Goal: Task Accomplishment & Management: Manage account settings

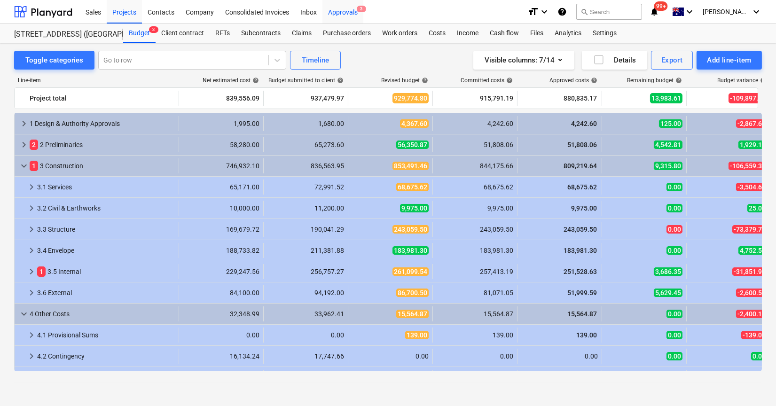
click at [342, 16] on div "Approvals 3" at bounding box center [342, 12] width 41 height 24
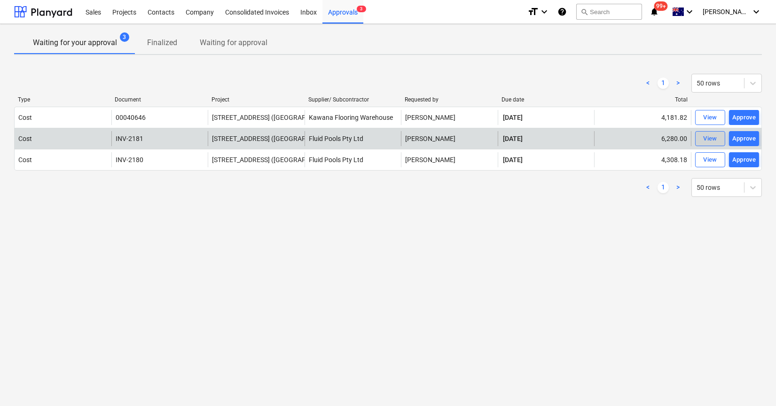
click at [703, 141] on div "View" at bounding box center [710, 138] width 14 height 11
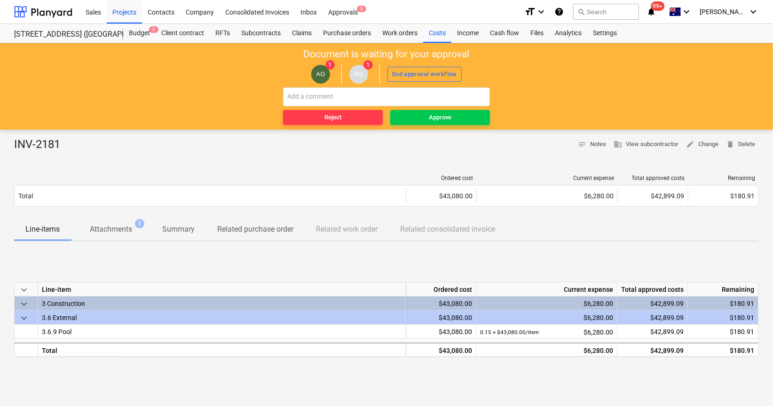
click at [108, 227] on p "Attachments" at bounding box center [111, 229] width 42 height 11
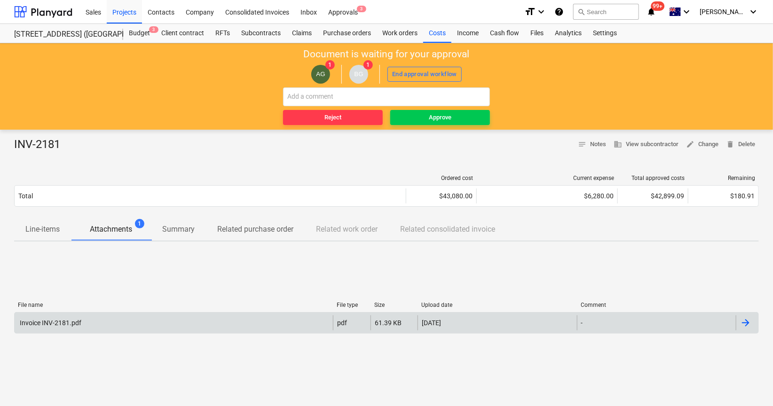
click at [111, 319] on div "Invoice INV-2181.pdf" at bounding box center [174, 322] width 318 height 15
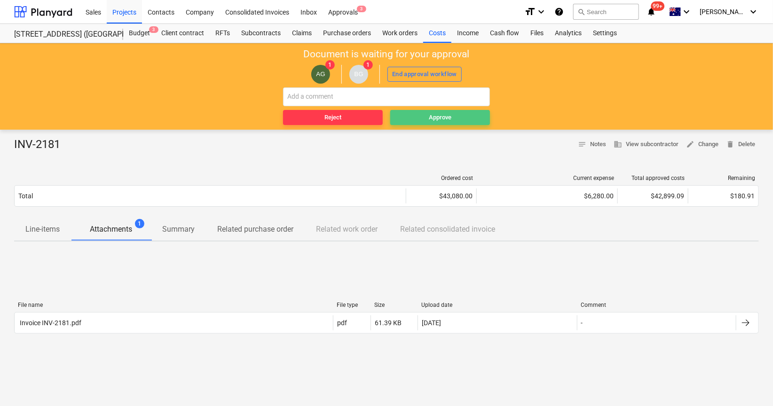
click at [441, 113] on div "Approve" at bounding box center [440, 117] width 23 height 11
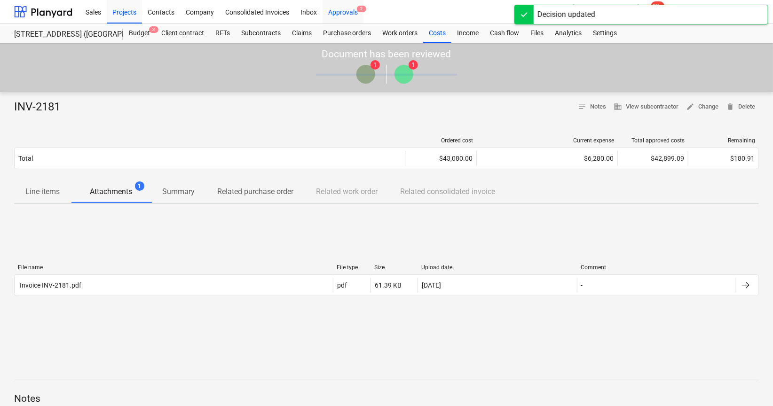
click at [348, 16] on div "Approvals 2" at bounding box center [342, 12] width 41 height 24
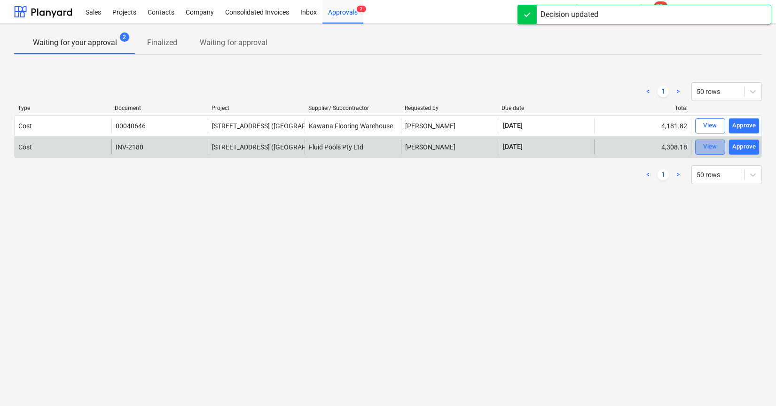
click at [718, 148] on span "View" at bounding box center [710, 146] width 21 height 11
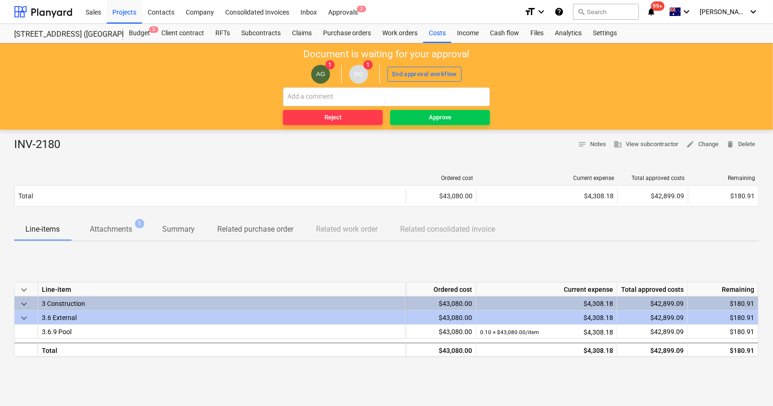
click at [135, 231] on span "Attachments 1" at bounding box center [110, 229] width 57 height 11
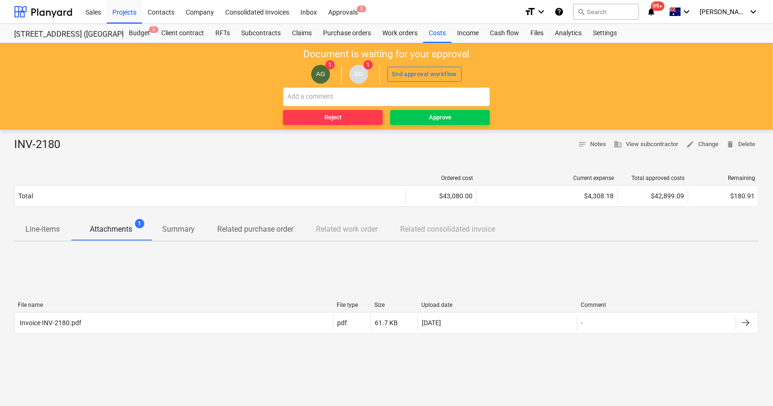
click at [132, 335] on div "File name File type Size Upload date Comment Invoice INV-2180.pdf pdf 61.7 KB […" at bounding box center [386, 320] width 744 height 36
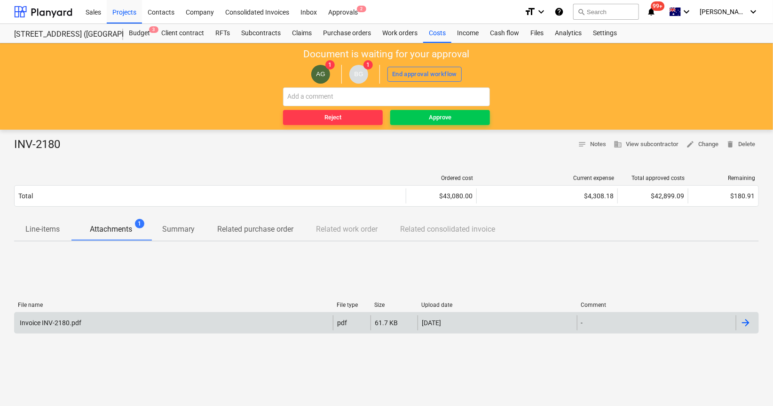
click at [140, 322] on div "Invoice INV-2180.pdf" at bounding box center [174, 322] width 318 height 15
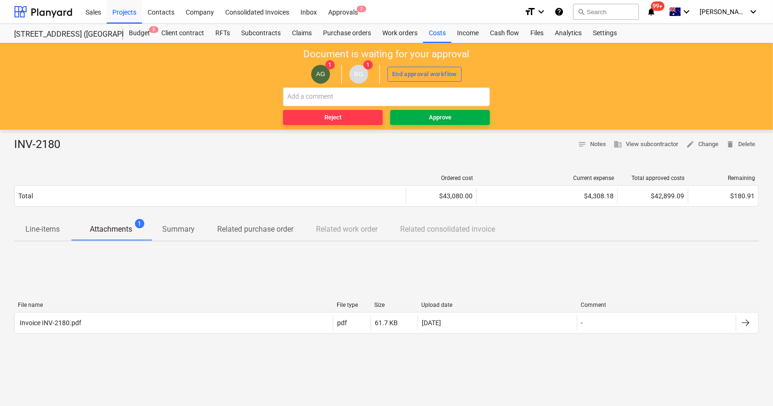
click at [449, 118] on div "Approve" at bounding box center [440, 117] width 23 height 11
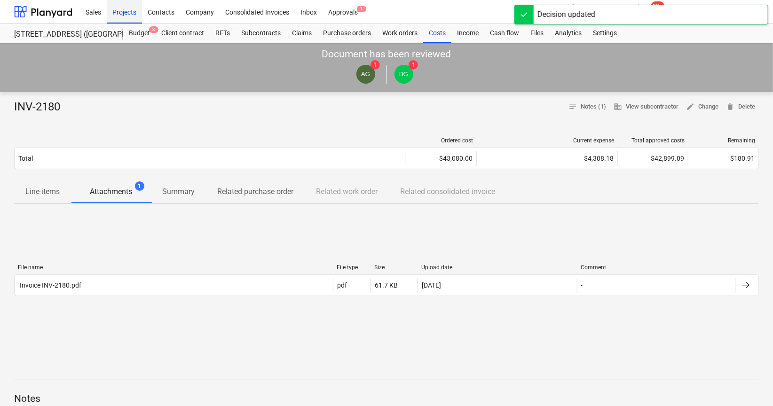
click at [120, 5] on div "Projects" at bounding box center [124, 12] width 35 height 24
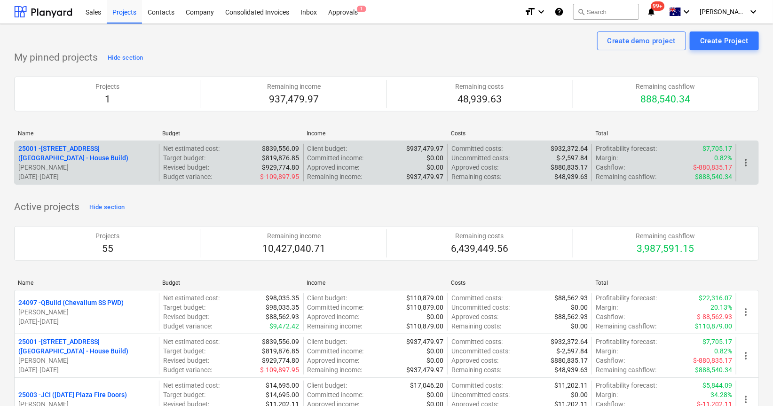
click at [117, 154] on p "[STREET_ADDRESS] ([STREET_ADDRESS] - House Build)" at bounding box center [86, 153] width 137 height 19
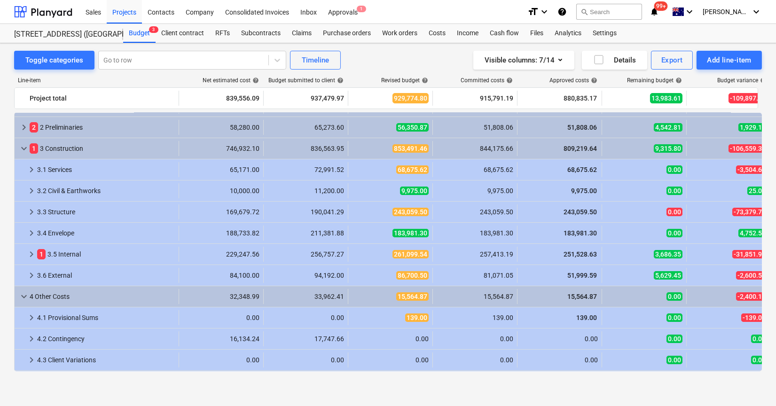
scroll to position [38, 0]
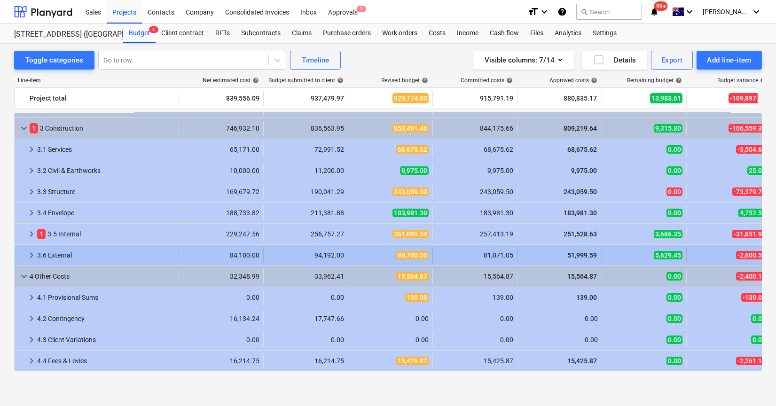
click at [29, 252] on span "keyboard_arrow_right" at bounding box center [31, 255] width 11 height 11
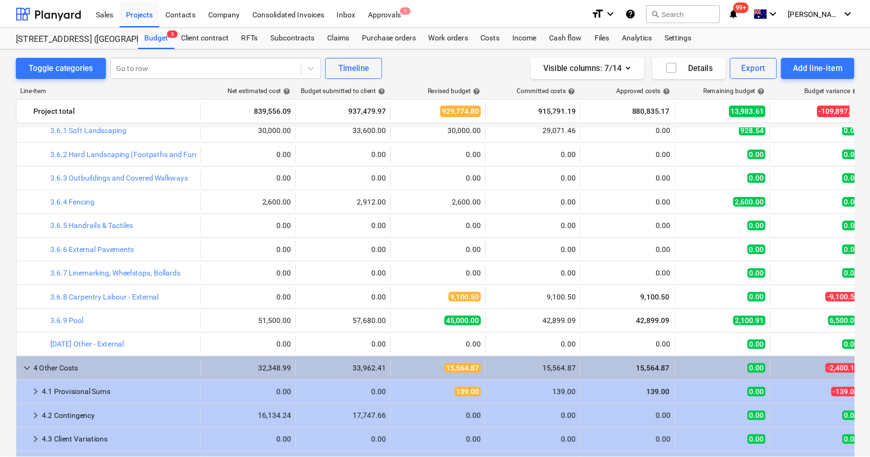
scroll to position [198, 0]
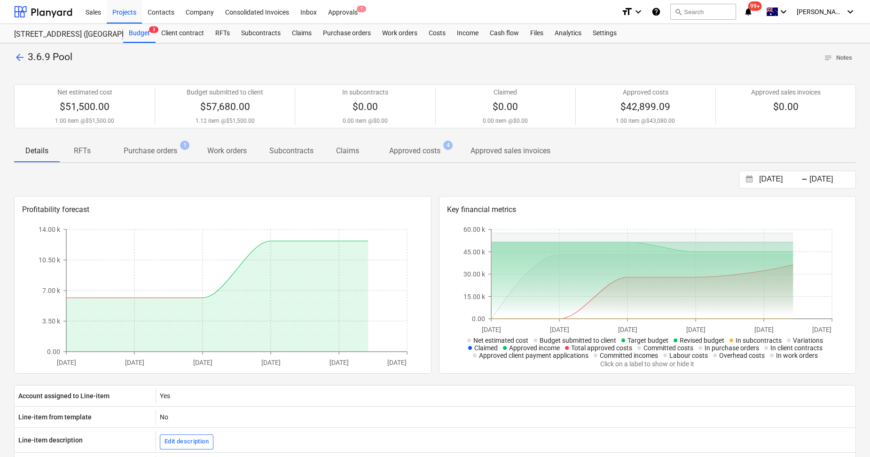
click at [420, 153] on p "Approved costs" at bounding box center [414, 150] width 51 height 11
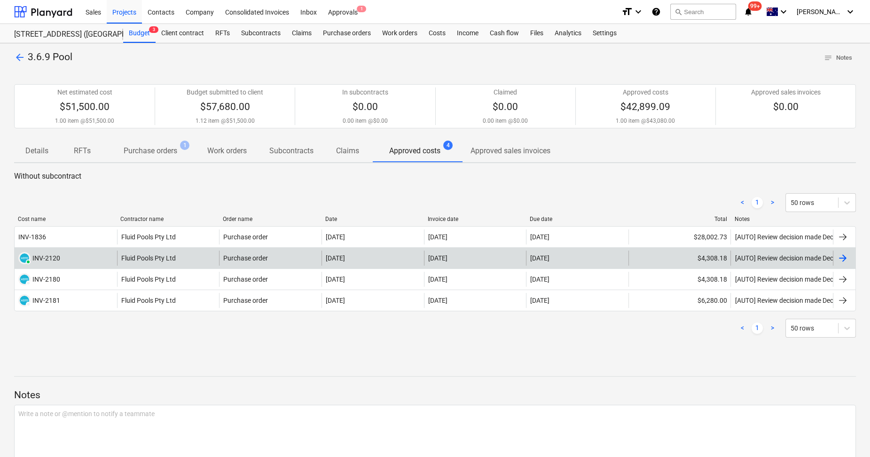
click at [684, 254] on div "$4,308.18" at bounding box center [679, 257] width 102 height 15
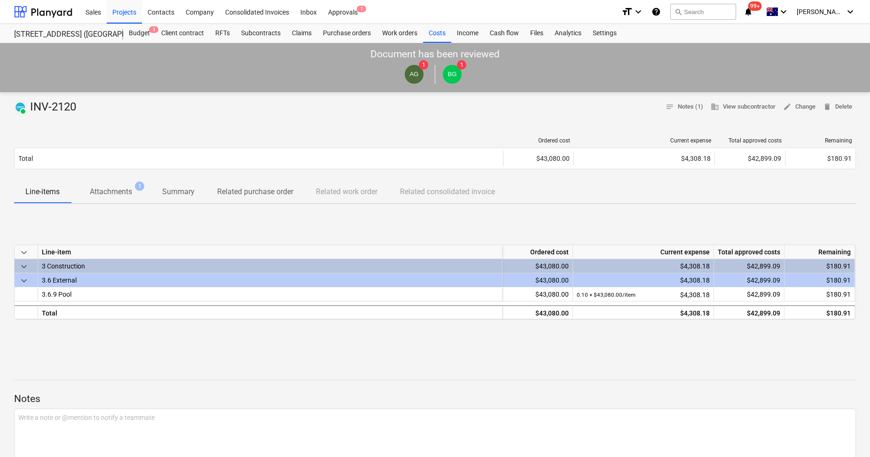
click at [109, 197] on p "Attachments" at bounding box center [111, 191] width 42 height 11
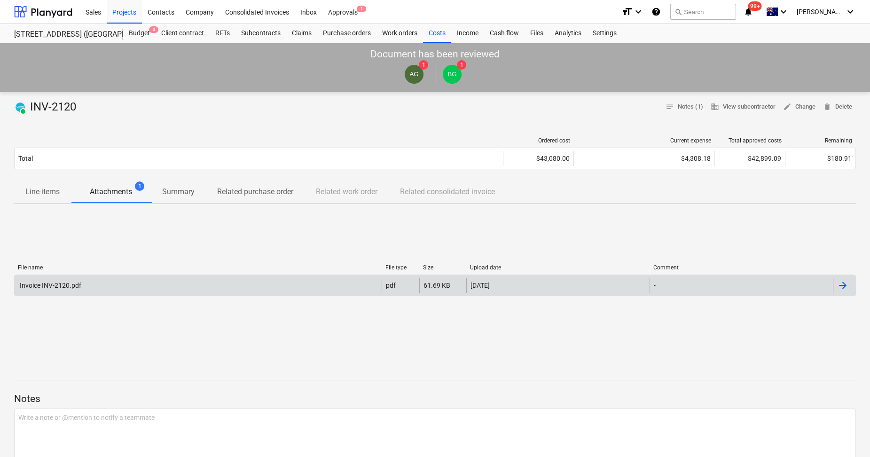
click at [115, 279] on div "Invoice INV-2120.pdf" at bounding box center [198, 285] width 367 height 15
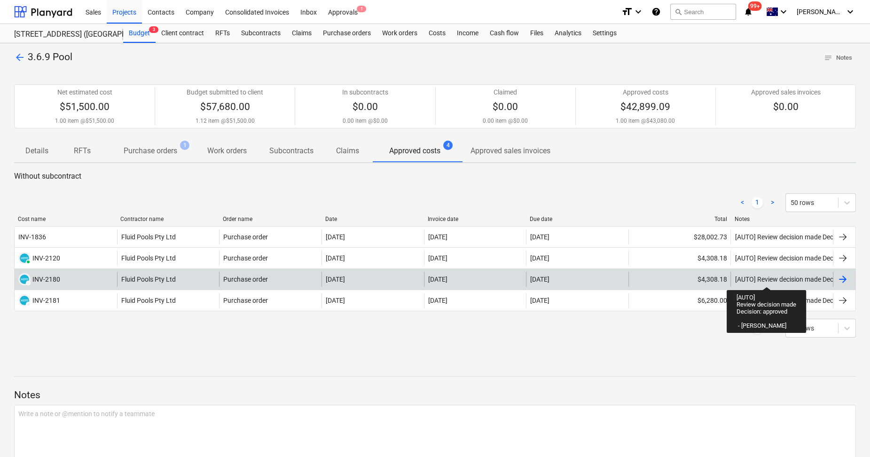
click at [766, 278] on div "[AUTO] Review decision made Decision: approved - [PERSON_NAME]" at bounding box center [832, 279] width 197 height 8
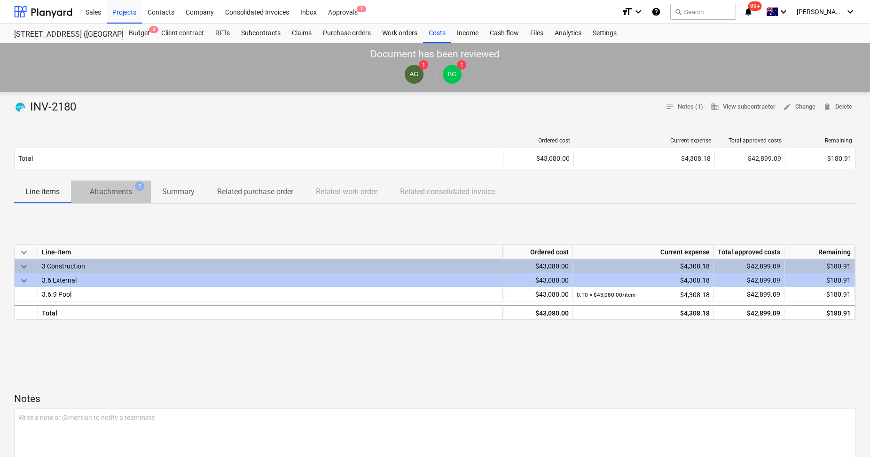
click at [122, 192] on p "Attachments" at bounding box center [111, 191] width 42 height 11
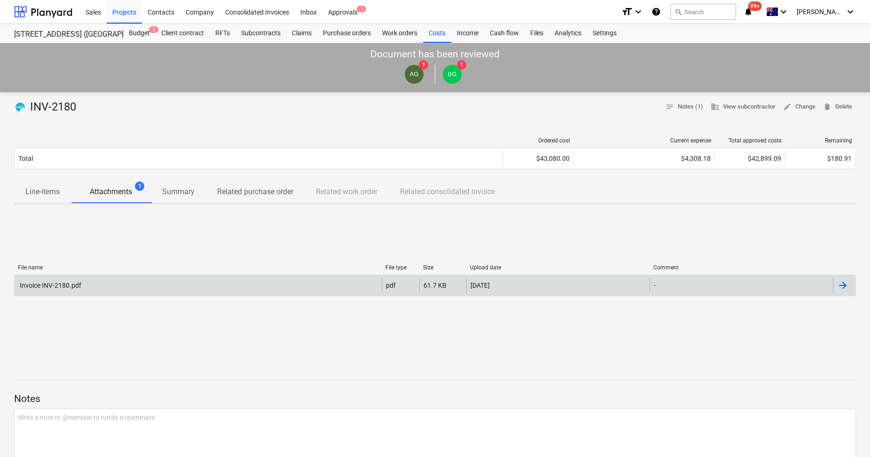
click at [134, 281] on div "Invoice INV-2180.pdf" at bounding box center [198, 285] width 367 height 15
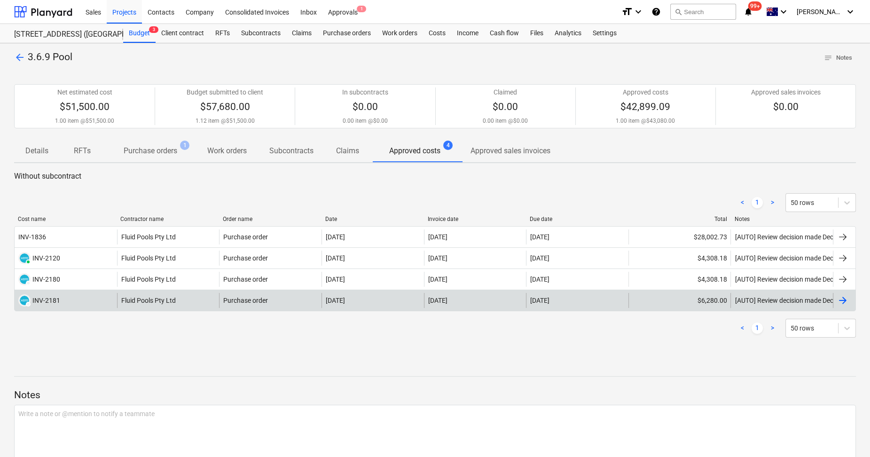
click at [726, 300] on div "$6,280.00" at bounding box center [679, 300] width 102 height 15
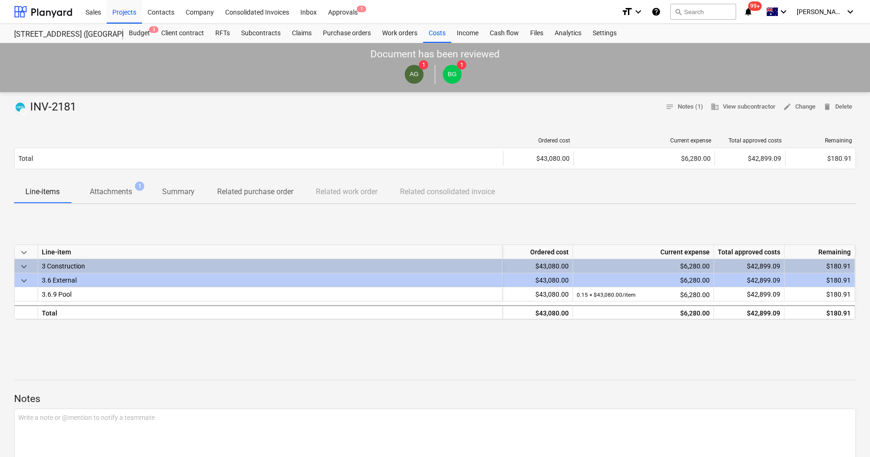
click at [103, 183] on span "Attachments 1" at bounding box center [111, 191] width 80 height 17
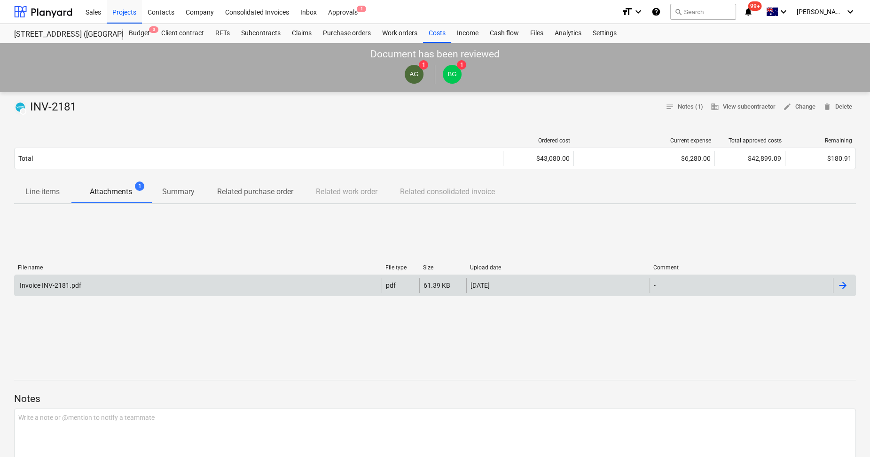
click at [130, 286] on div "Invoice INV-2181.pdf" at bounding box center [198, 285] width 367 height 15
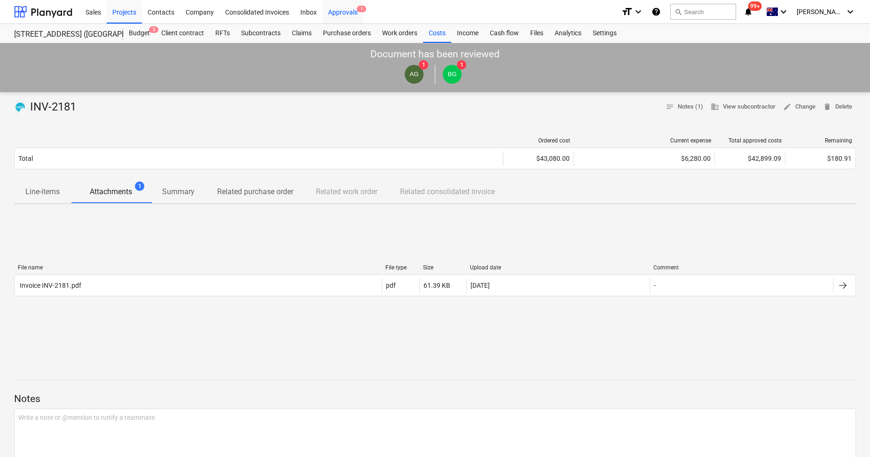
click at [346, 8] on div "Approvals 1" at bounding box center [342, 12] width 41 height 24
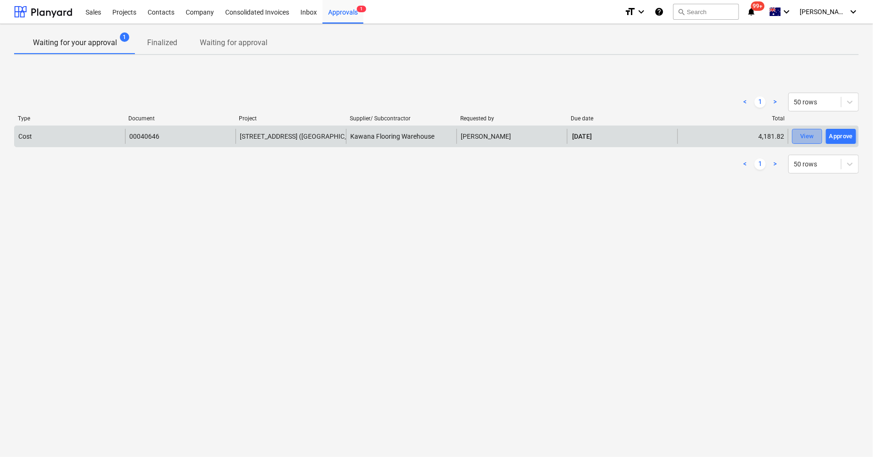
click at [775, 138] on div "View" at bounding box center [807, 136] width 14 height 11
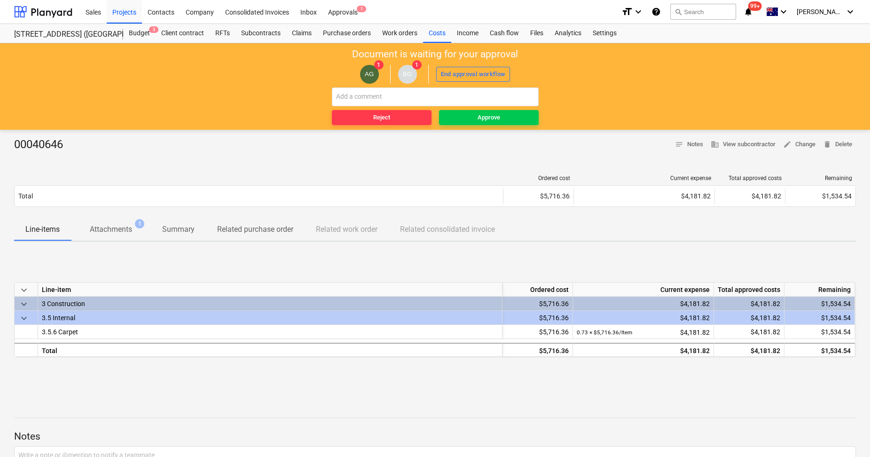
click at [125, 230] on p "Attachments" at bounding box center [111, 229] width 42 height 11
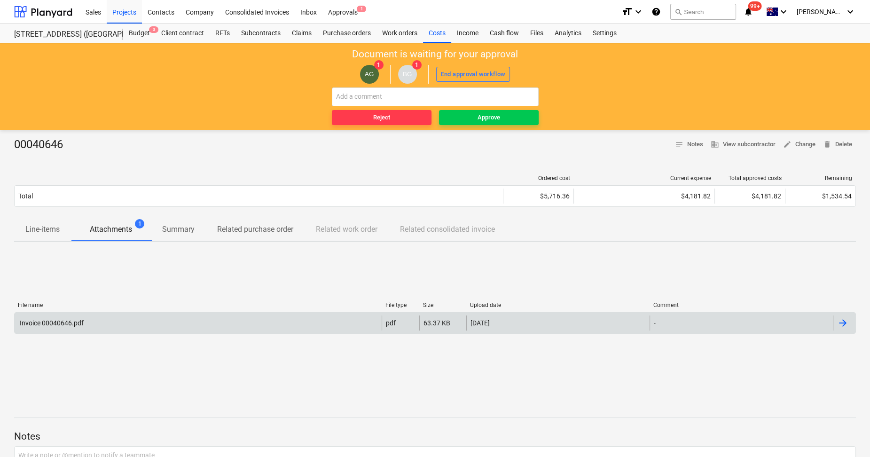
drag, startPoint x: 153, startPoint y: 311, endPoint x: 155, endPoint y: 316, distance: 5.7
click at [153, 311] on div "File name File type Size Upload date Comment" at bounding box center [435, 307] width 842 height 10
click at [156, 319] on div "Invoice 00040646.pdf" at bounding box center [198, 322] width 367 height 15
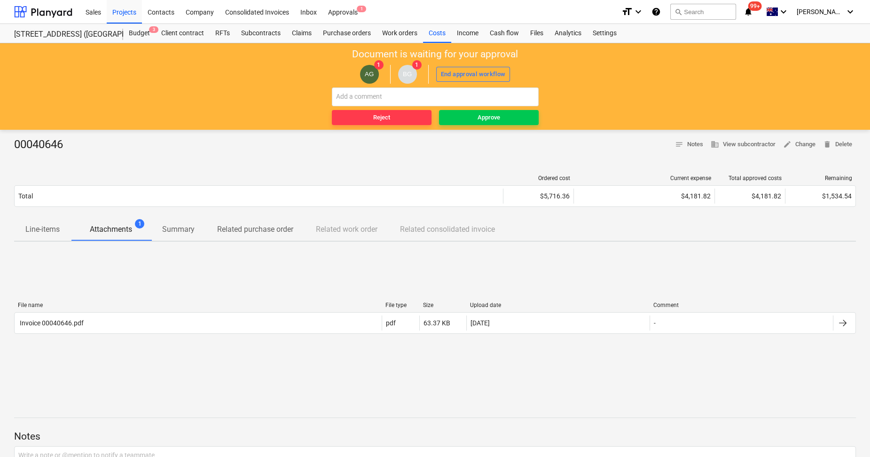
click at [31, 231] on p "Line-items" at bounding box center [42, 229] width 34 height 11
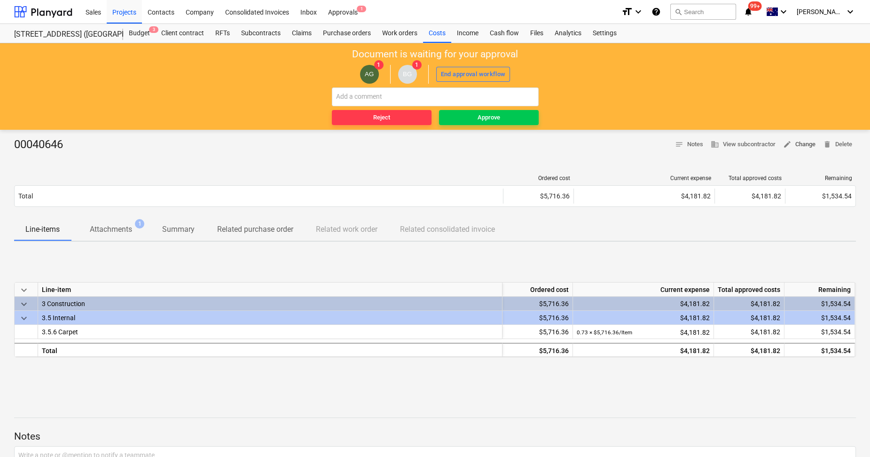
click at [775, 148] on span "edit Change" at bounding box center [799, 144] width 32 height 11
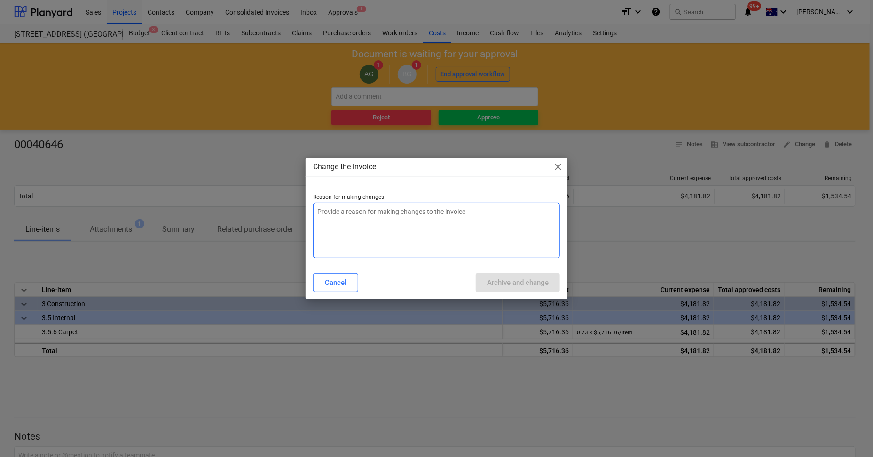
click at [368, 217] on textarea at bounding box center [436, 230] width 247 height 55
type textarea "x"
type textarea "r"
type textarea "x"
type textarea "re"
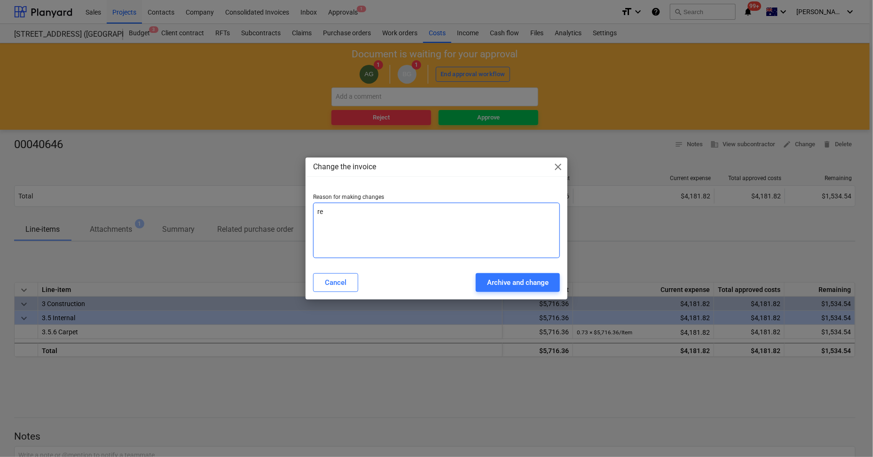
type textarea "x"
type textarea "rea"
type textarea "x"
type textarea "real"
type textarea "x"
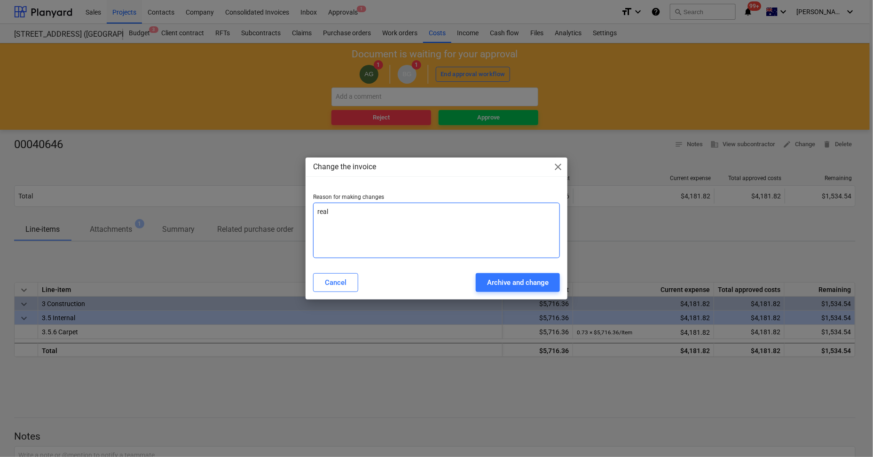
type textarea "reall"
type textarea "x"
type textarea "reallo"
type textarea "x"
type textarea "realloc"
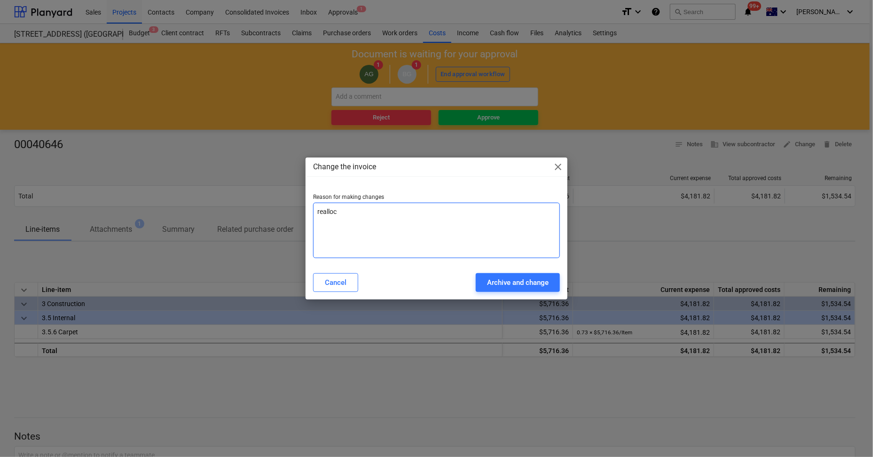
type textarea "x"
type textarea "realloca"
type textarea "x"
type textarea "reallocat"
type textarea "x"
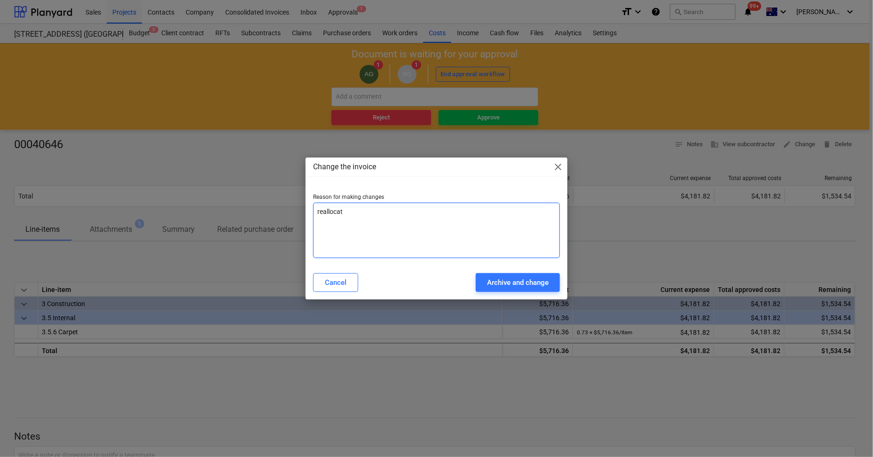
type textarea "reallocate"
type textarea "x"
type textarea "reallocated"
type textarea "x"
type textarea "reallocated"
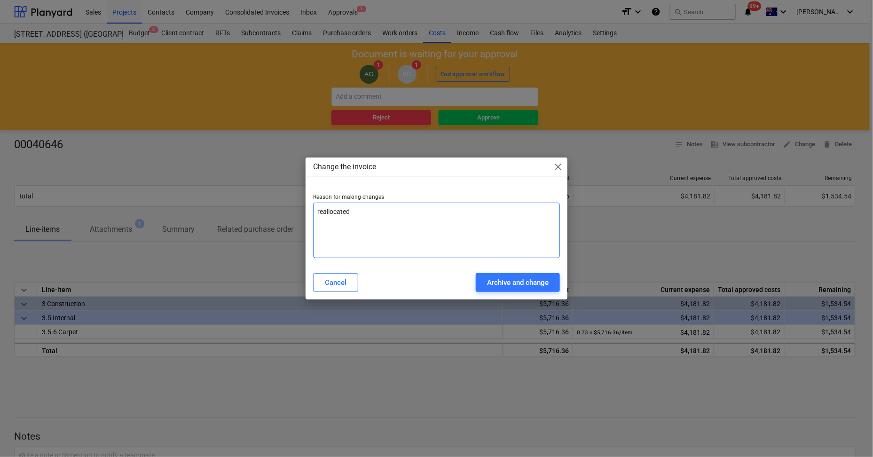
type textarea "x"
type textarea "reallocated t"
type textarea "x"
type textarea "reallocated to"
type textarea "x"
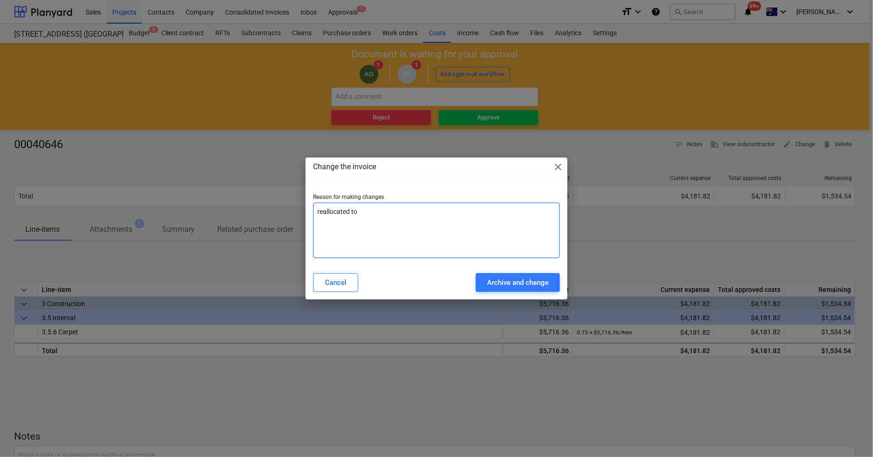
type textarea "reallocated to"
type textarea "x"
type textarea "reallocated to cp"
type textarea "x"
type textarea "reallocated to cpo"
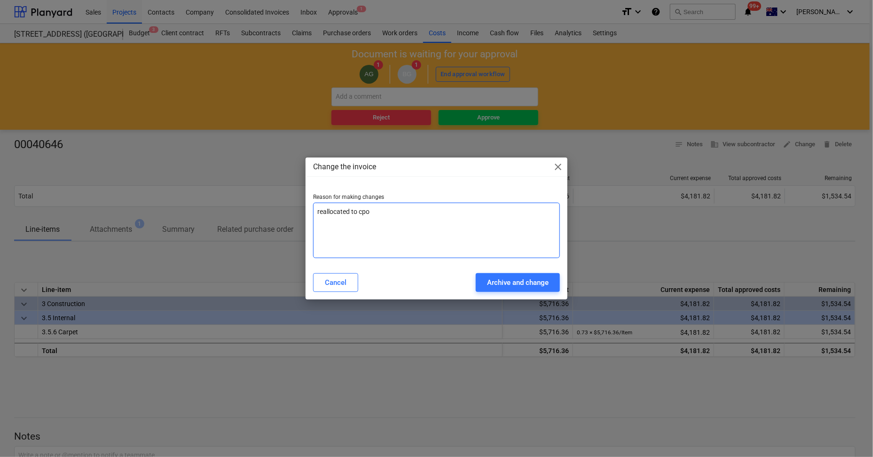
type textarea "x"
type textarea "reallocated to cpor"
type textarea "x"
type textarea "reallocated to cporr"
type textarea "x"
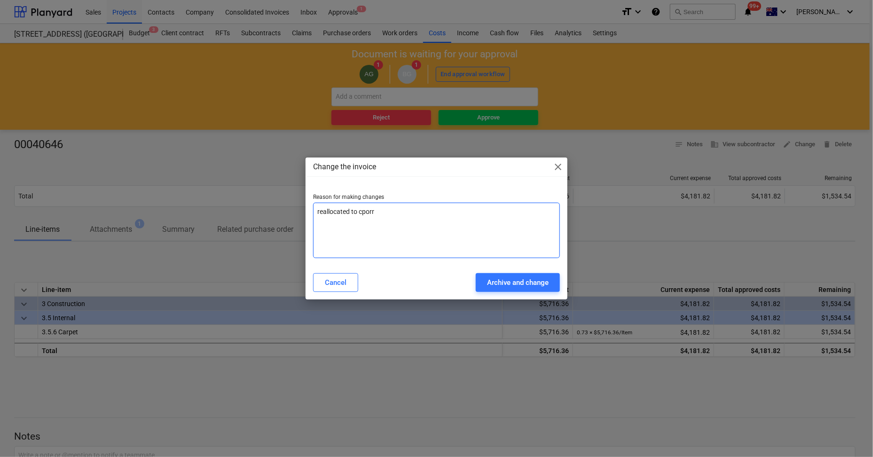
type textarea "reallocated to cporre"
type textarea "x"
type textarea "reallocated to cporrec"
type textarea "x"
type textarea "reallocated to cporrect"
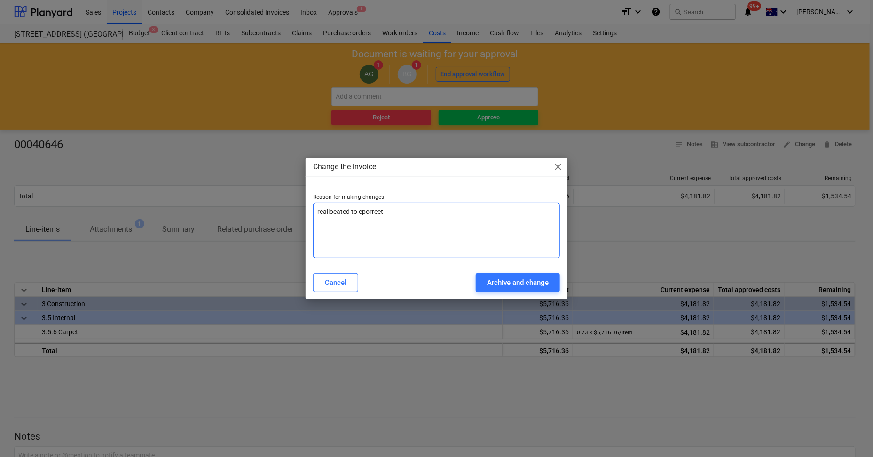
type textarea "x"
type textarea "reallocated to cporrect"
type textarea "x"
type textarea "reallocated to cporrect c"
type textarea "x"
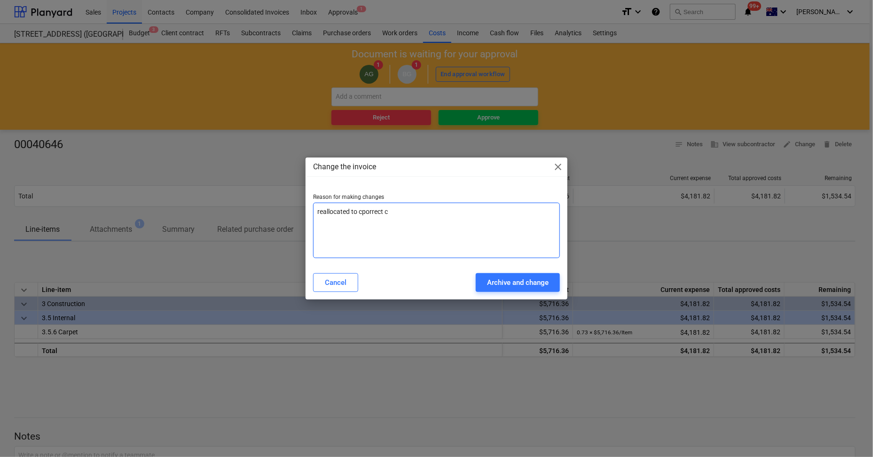
type textarea "reallocated to cporrect co"
type textarea "x"
type textarea "reallocated to cporrect [PERSON_NAME]"
type textarea "x"
type textarea "reallocated to cporrect co"
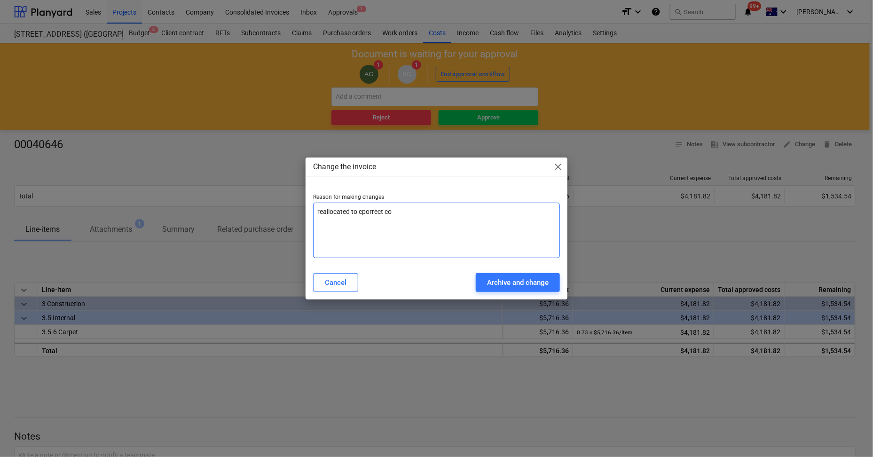
type textarea "x"
type textarea "reallocated to cporrect cos"
type textarea "x"
type textarea "reallocated to cporrect cost"
type textarea "x"
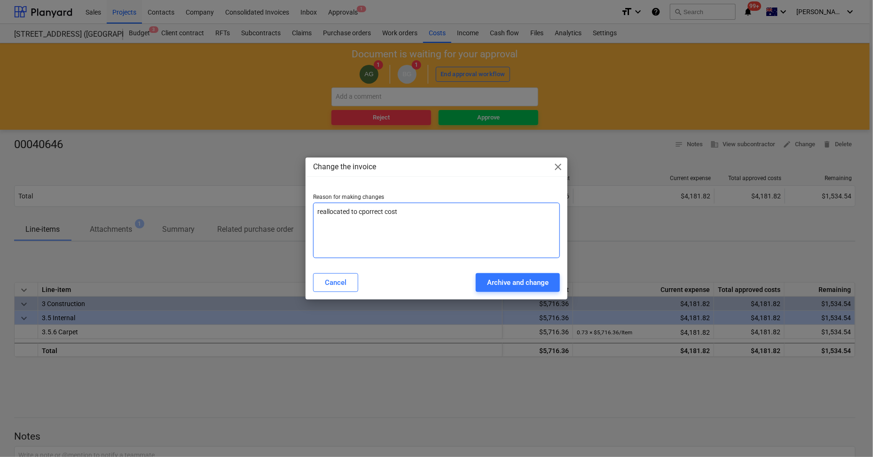
type textarea "reallocated to cporrect cost"
type textarea "x"
type textarea "reallocated to cporrect cost c"
type textarea "x"
type textarea "reallocated to cporrect cost ce"
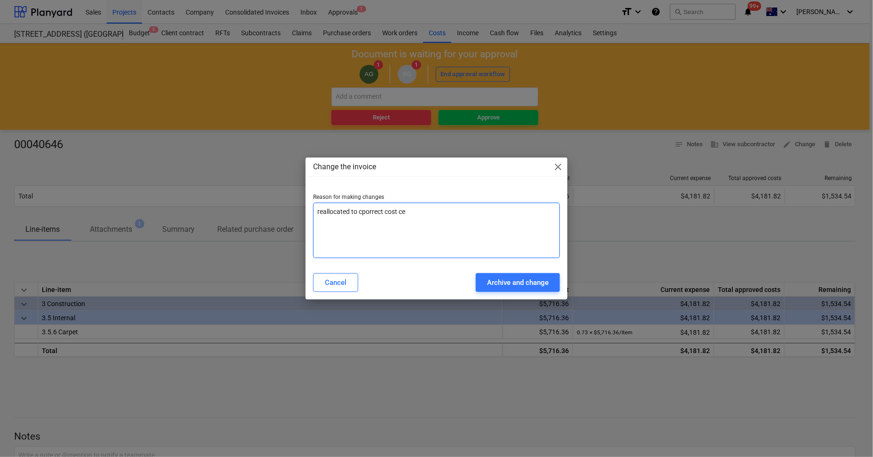
type textarea "x"
type textarea "reallocated to cporrect cost cen"
type textarea "x"
type textarea "reallocated to cporrect cost cent"
type textarea "x"
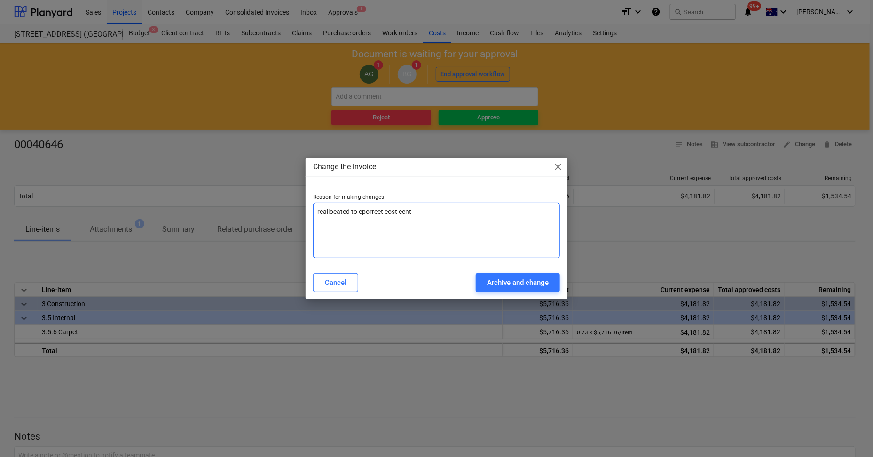
type textarea "reallocated to cporrect cost centr"
type textarea "x"
type textarea "reallocated to cporrect cost centre"
type textarea "x"
type textarea "reallocated to cporrect cost centre"
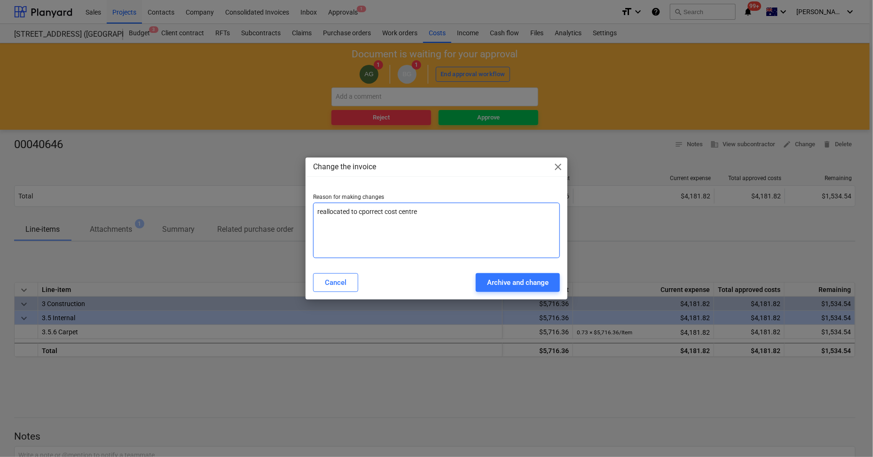
type textarea "x"
type textarea "reallocated to cprrect cost centre"
type textarea "x"
type textarea "reallocated to crrect cost centre"
type textarea "x"
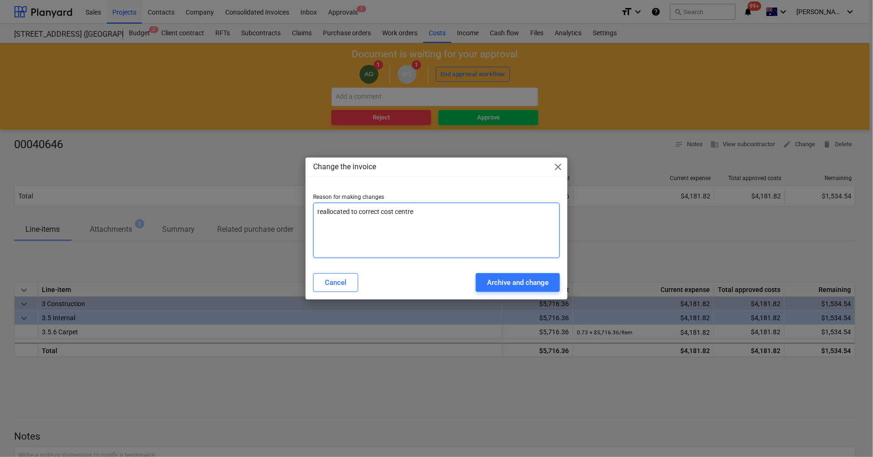
click at [451, 237] on textarea "reallocated to correct cost centre" at bounding box center [436, 230] width 247 height 55
type textarea "reallocated to correct cost centre"
click at [532, 287] on div "Archive and change" at bounding box center [518, 282] width 62 height 12
type textarea "x"
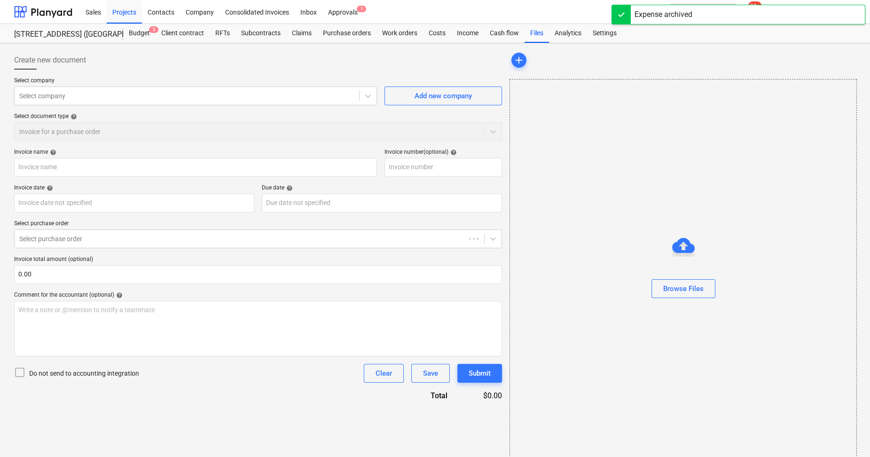
type input "00040646"
type input "[DATE]"
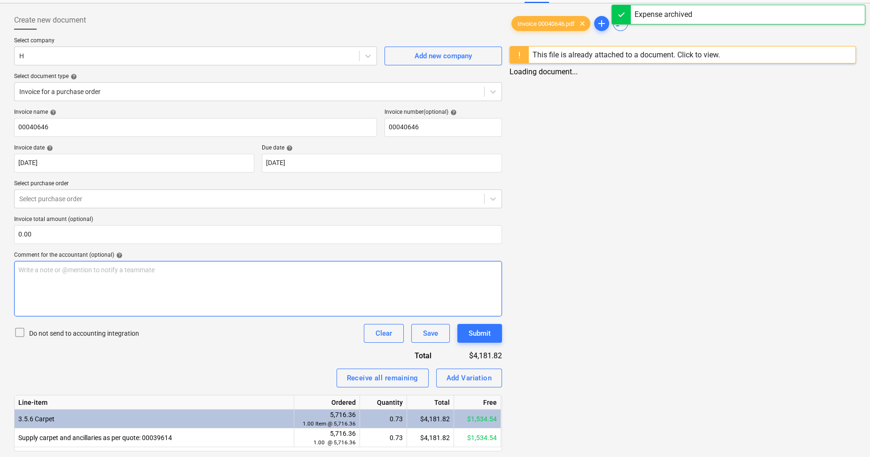
scroll to position [67, 0]
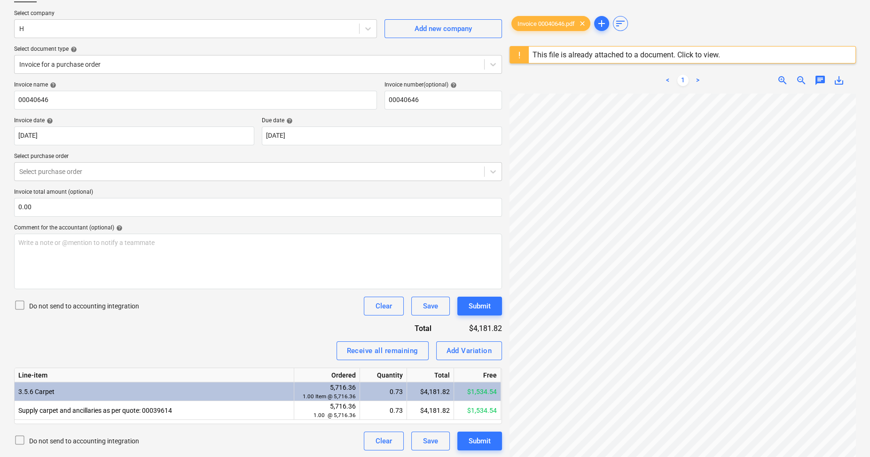
click at [288, 324] on div "Invoice name help 00040646 Invoice number (optional) help 00040646 Invoice date…" at bounding box center [258, 265] width 488 height 369
click at [187, 406] on div "Supply carpet and ancillaries as per quote: 00039614" at bounding box center [155, 410] width 280 height 19
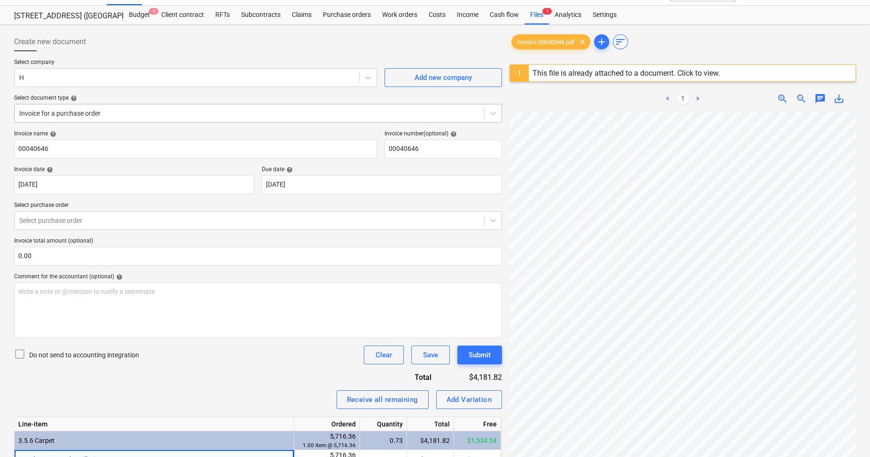
scroll to position [0, 0]
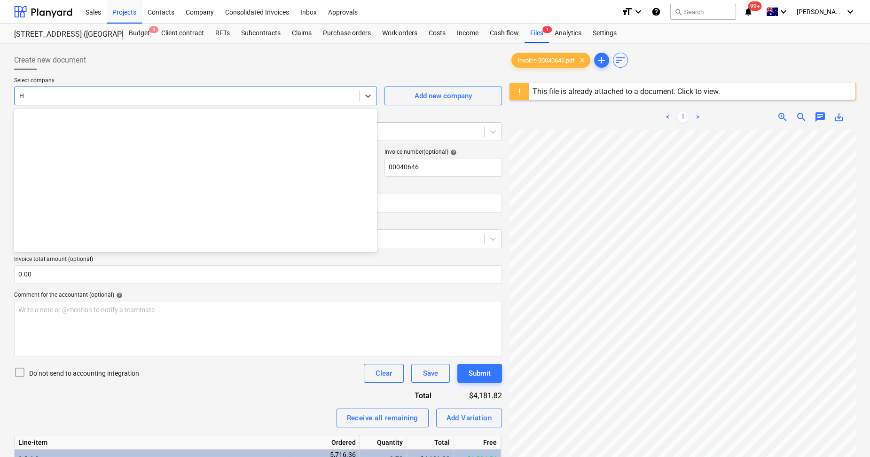
click at [166, 91] on div at bounding box center [186, 95] width 335 height 9
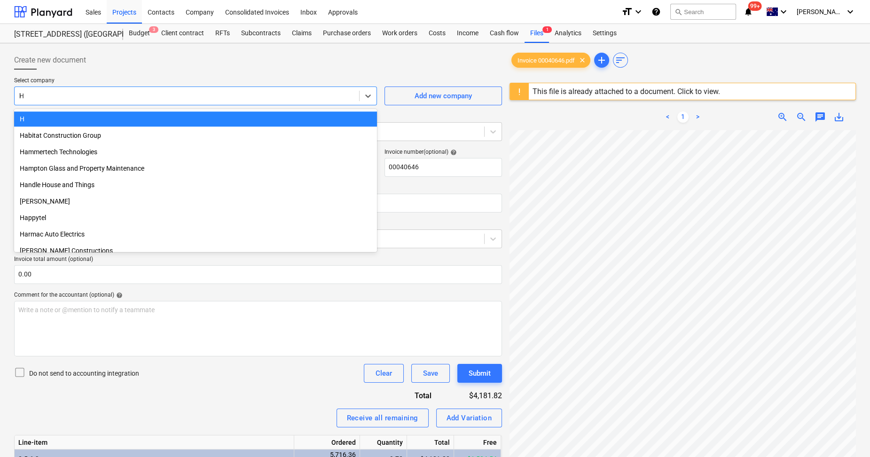
scroll to position [2523, 0]
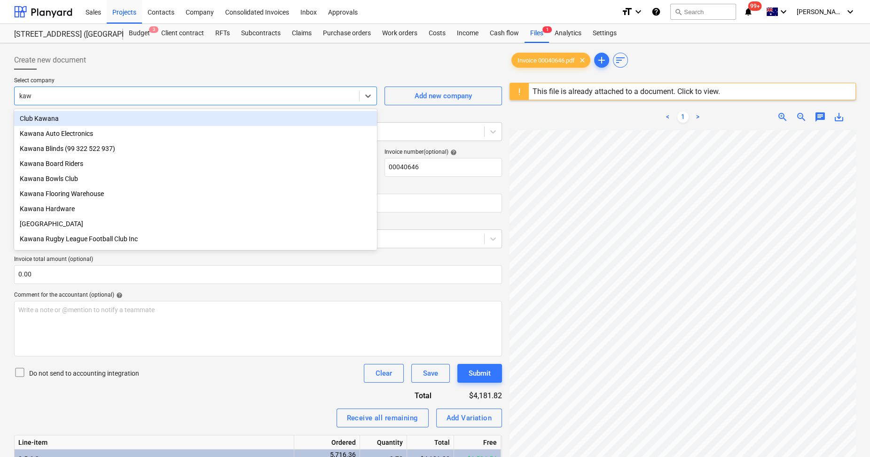
type input "kawa"
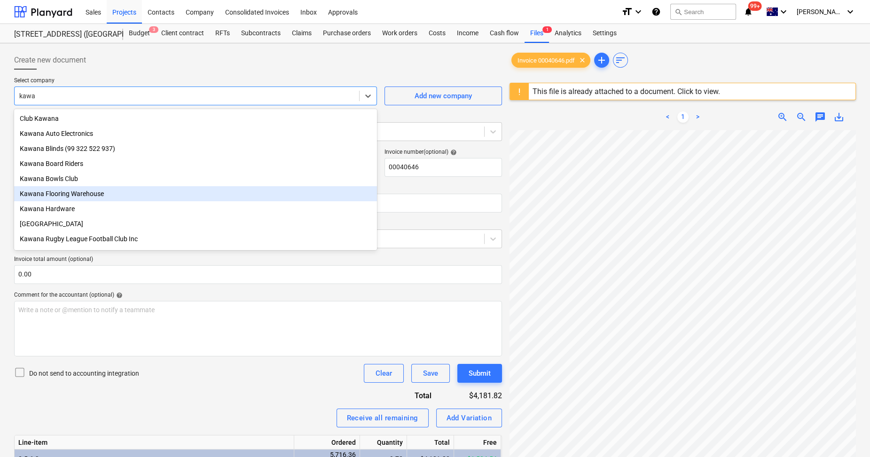
click at [94, 189] on div "Kawana Flooring Warehouse" at bounding box center [195, 193] width 363 height 15
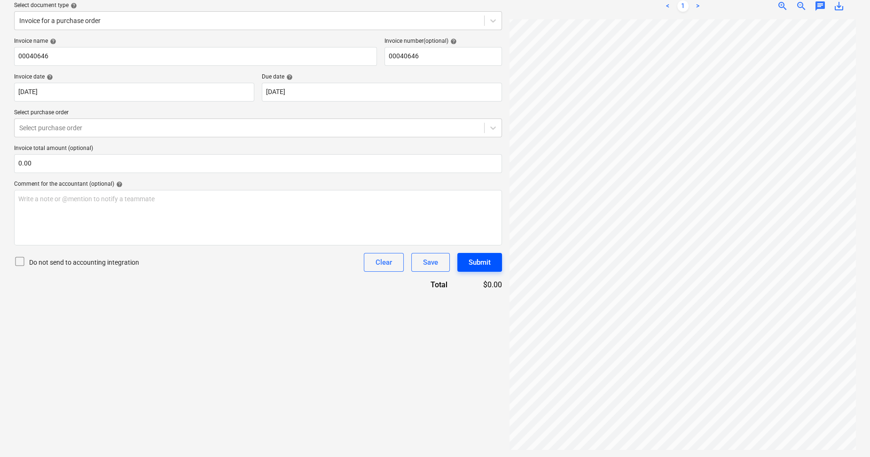
scroll to position [117, 0]
drag, startPoint x: 258, startPoint y: 411, endPoint x: 239, endPoint y: 392, distance: 26.3
click at [256, 406] on div "Create new document Select company option Kawana Flooring Warehouse , selected.…" at bounding box center [257, 194] width 495 height 517
click at [389, 266] on div "Clear" at bounding box center [383, 262] width 16 height 12
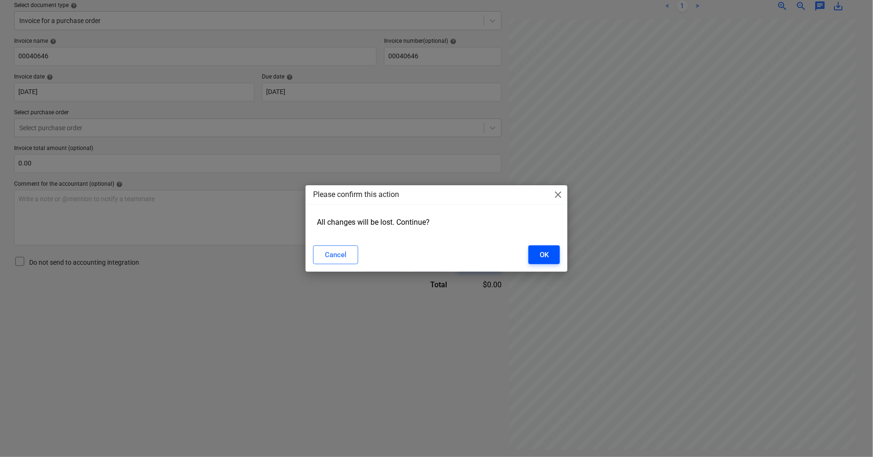
click at [542, 256] on div "OK" at bounding box center [543, 255] width 9 height 12
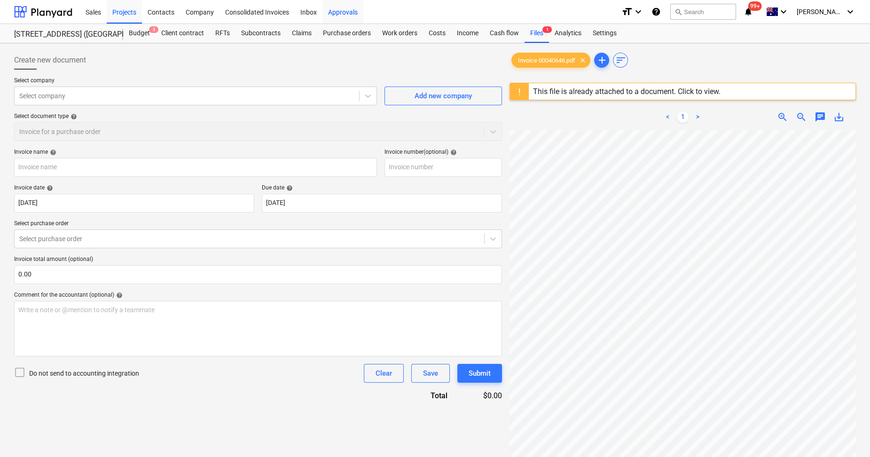
click at [344, 13] on div "Approvals" at bounding box center [342, 12] width 41 height 24
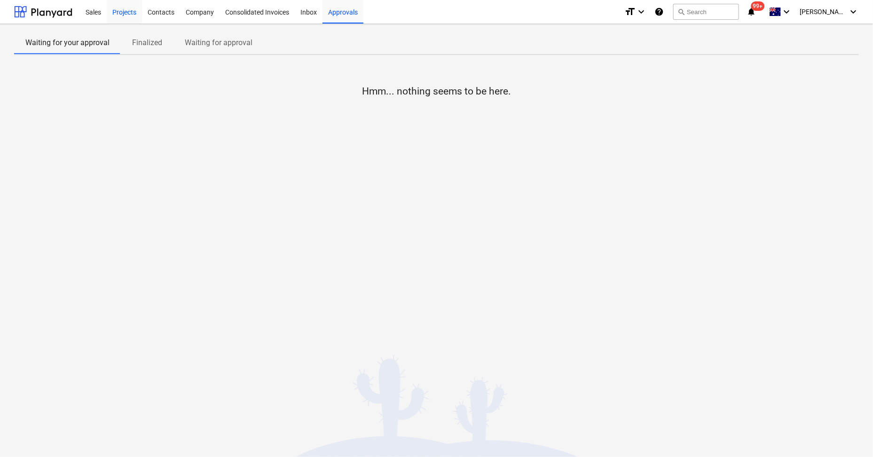
click at [121, 12] on div "Projects" at bounding box center [124, 12] width 35 height 24
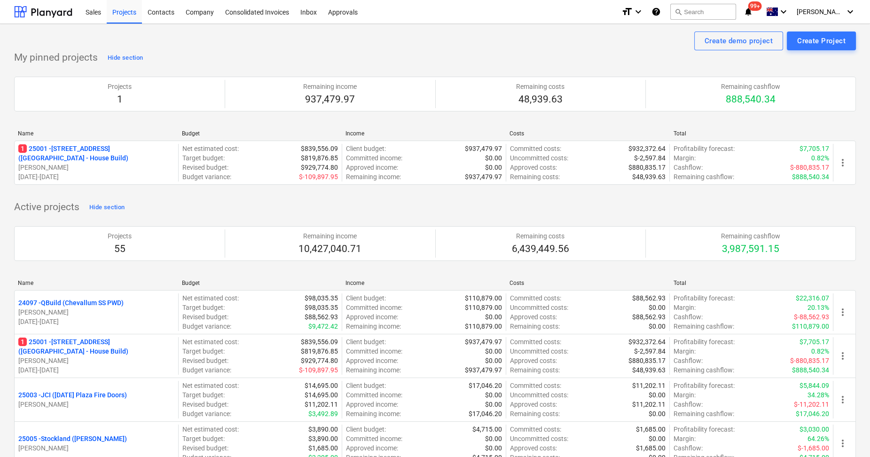
click at [578, 195] on div "Name Budget Income Costs Total 1 25001 - 25001 RD (2 Walnut Place - House Build…" at bounding box center [435, 159] width 842 height 73
